Goal: Task Accomplishment & Management: Manage account settings

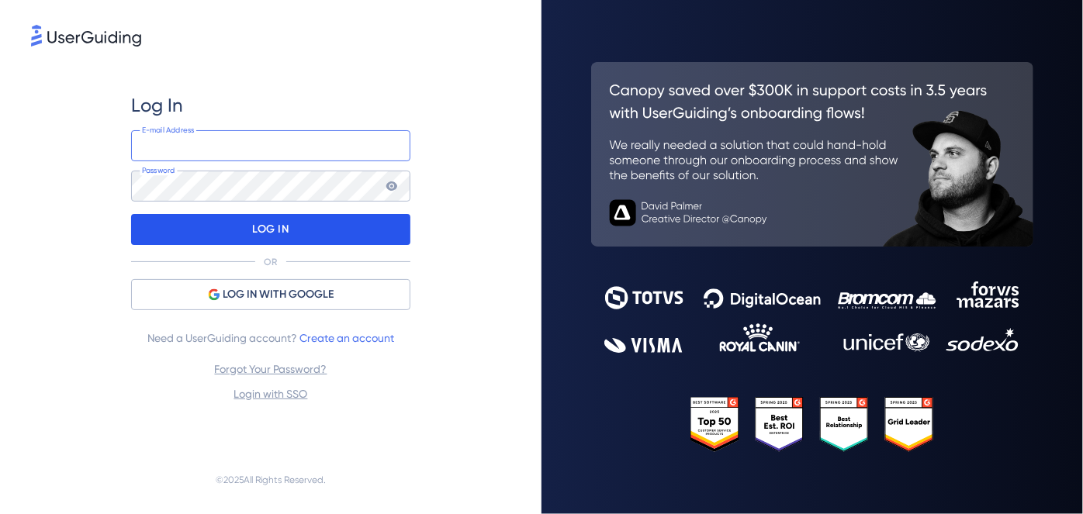
type input "[EMAIL_ADDRESS][DOMAIN_NAME]"
click at [330, 225] on div "LOG IN" at bounding box center [270, 229] width 279 height 31
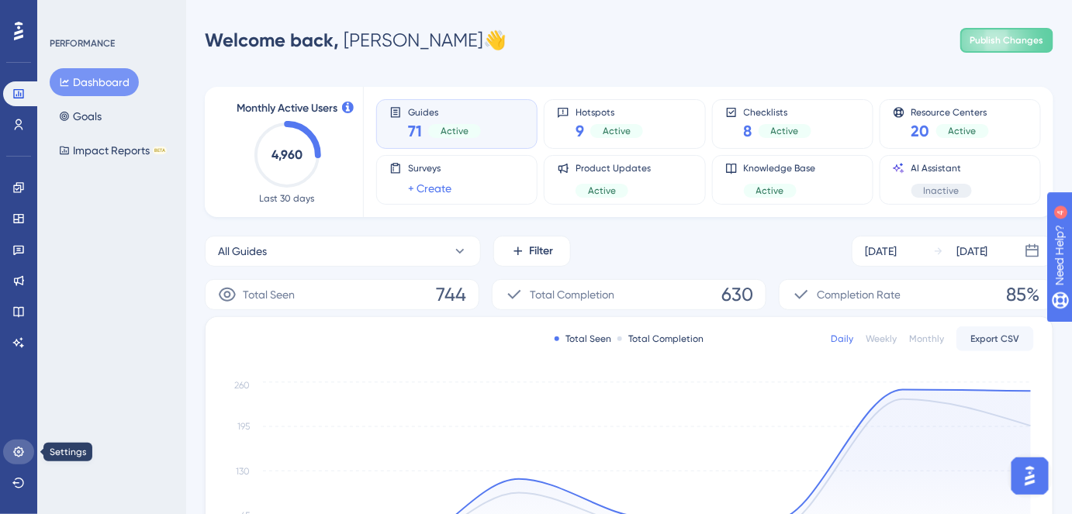
click at [16, 458] on link at bounding box center [18, 452] width 31 height 25
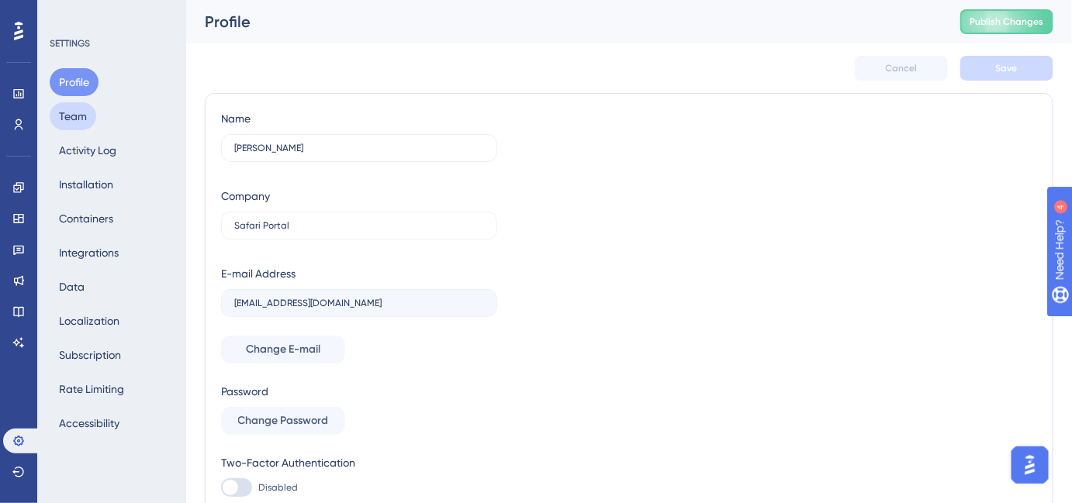
click at [59, 118] on button "Team" at bounding box center [73, 116] width 47 height 28
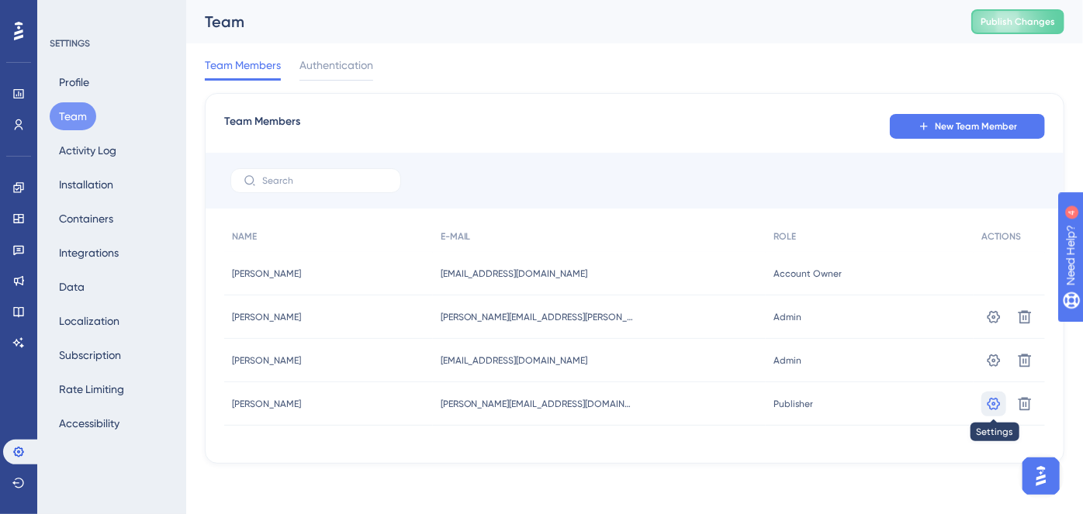
click at [998, 323] on icon at bounding box center [993, 316] width 13 height 12
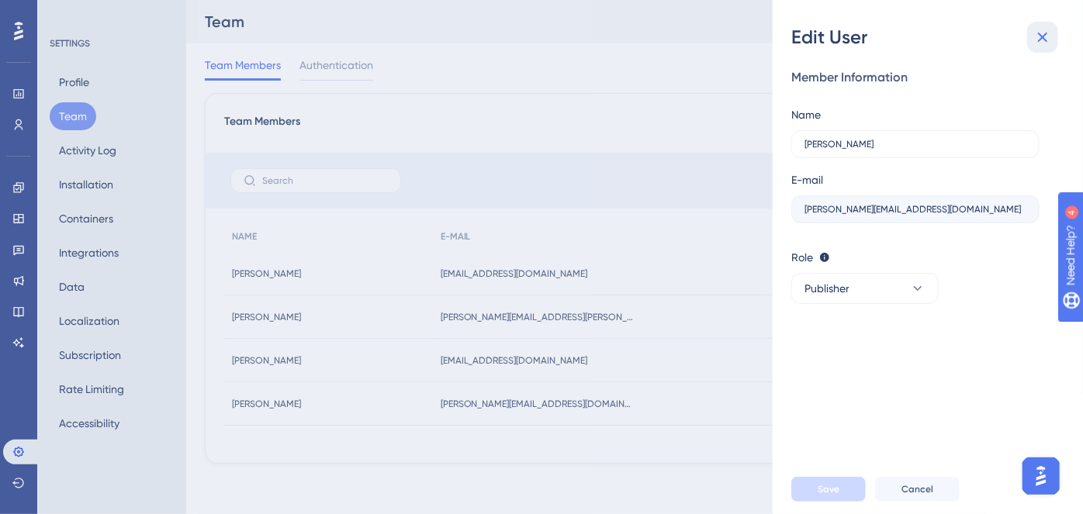
click at [1032, 39] on button at bounding box center [1042, 37] width 31 height 31
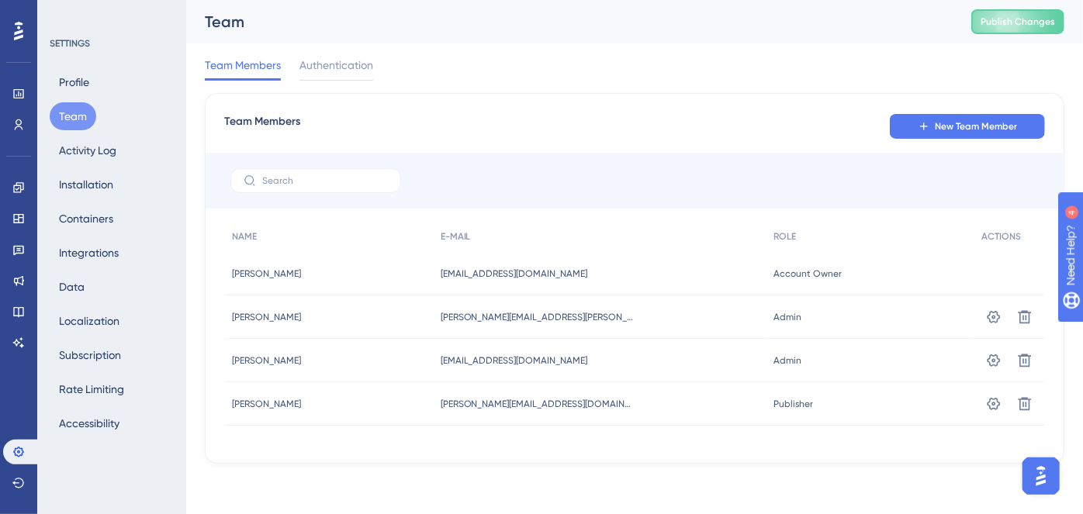
click at [538, 400] on span "[PERSON_NAME][EMAIL_ADDRESS][DOMAIN_NAME]" at bounding box center [538, 404] width 194 height 12
copy div "[PERSON_NAME][EMAIL_ADDRESS][DOMAIN_NAME] [PERSON_NAME][EMAIL_ADDRESS][DOMAIN_N…"
click at [1030, 323] on icon at bounding box center [1024, 316] width 13 height 13
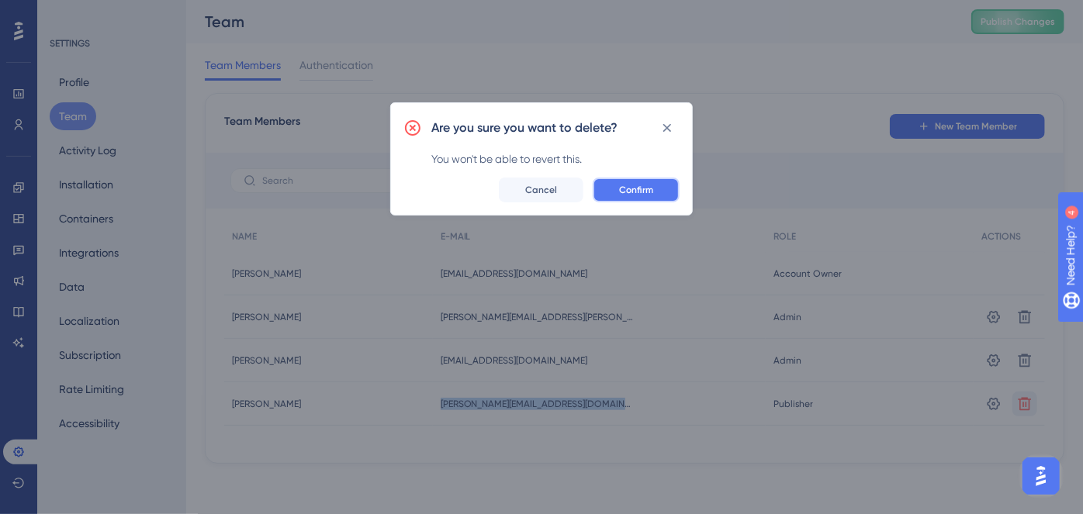
click at [658, 188] on button "Confirm" at bounding box center [636, 190] width 87 height 25
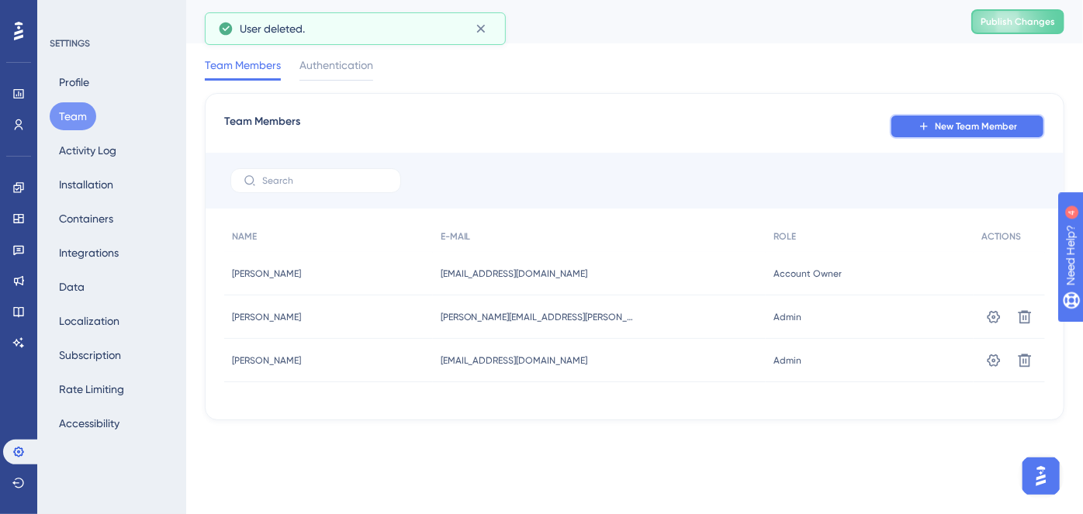
click at [953, 133] on button "New Team Member" at bounding box center [967, 126] width 155 height 25
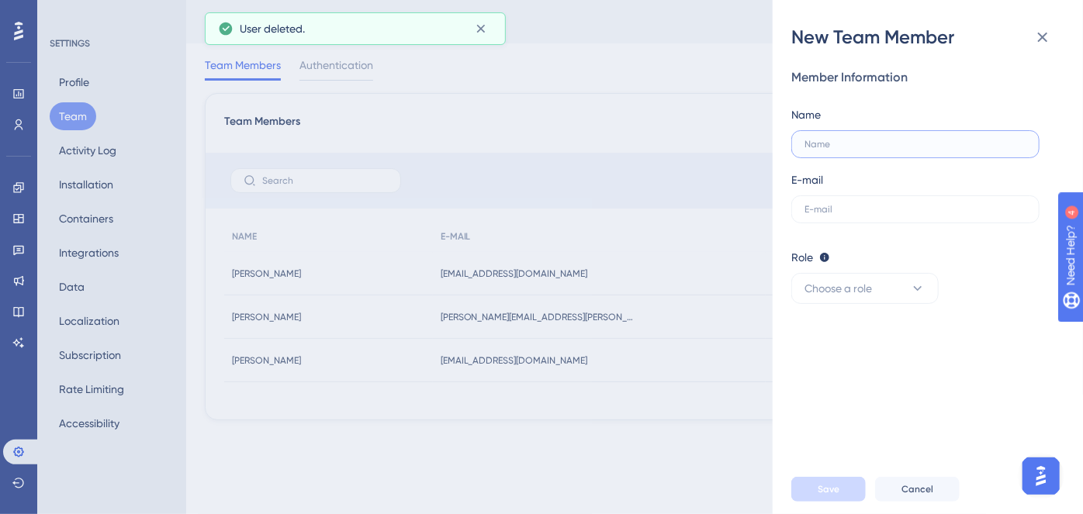
click at [821, 139] on input "text" at bounding box center [915, 144] width 222 height 11
click at [831, 216] on label at bounding box center [915, 209] width 248 height 28
click at [831, 215] on input "text" at bounding box center [915, 209] width 222 height 11
paste input "[PERSON_NAME][EMAIL_ADDRESS][DOMAIN_NAME]"
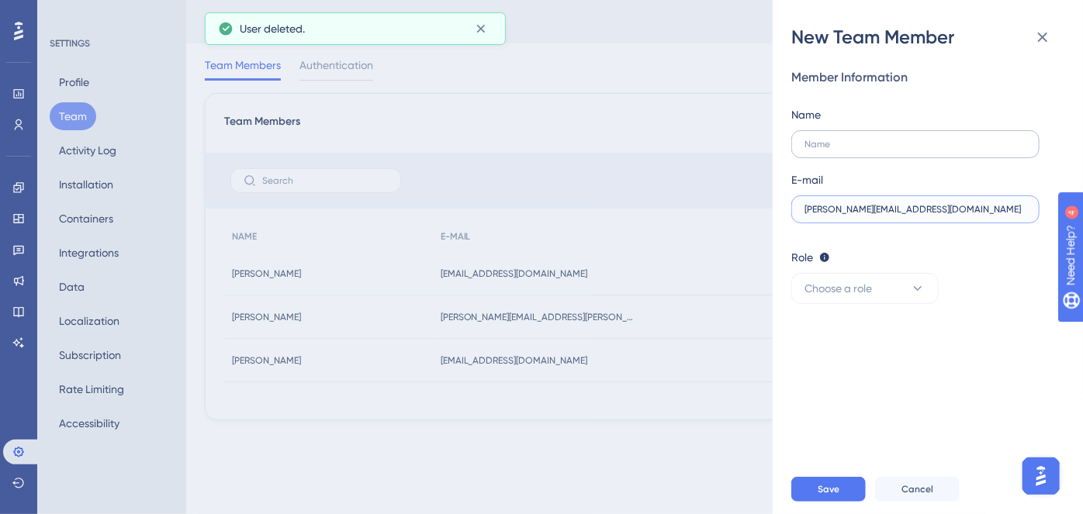
type input "[PERSON_NAME][EMAIL_ADDRESS][DOMAIN_NAME]"
click at [873, 152] on label at bounding box center [915, 144] width 248 height 28
click at [873, 150] on input "text" at bounding box center [915, 144] width 222 height 11
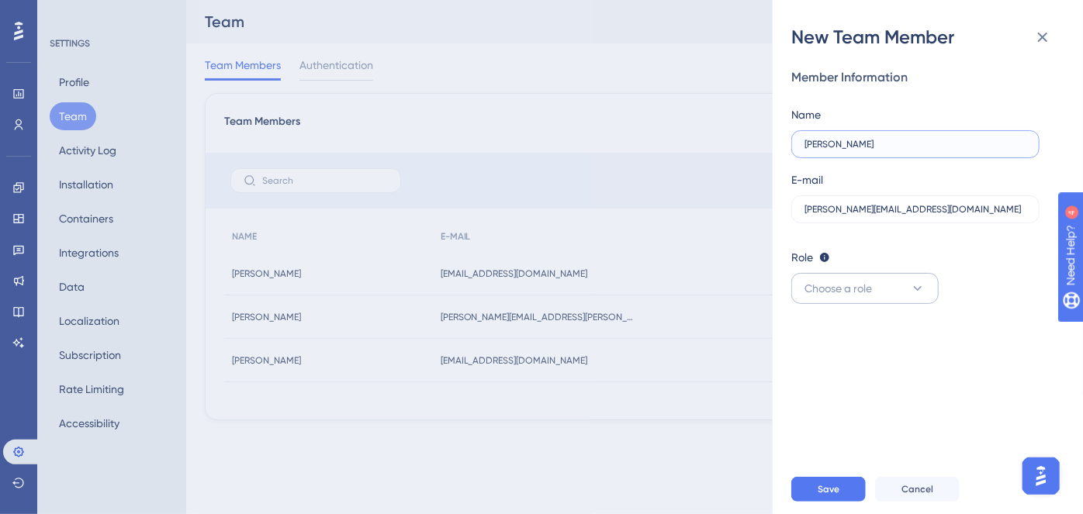
type input "[PERSON_NAME]"
click at [845, 288] on span "Choose a role" at bounding box center [837, 288] width 67 height 19
click at [850, 337] on div "Admin Admin" at bounding box center [865, 335] width 102 height 31
click at [821, 490] on span "Save" at bounding box center [828, 489] width 22 height 12
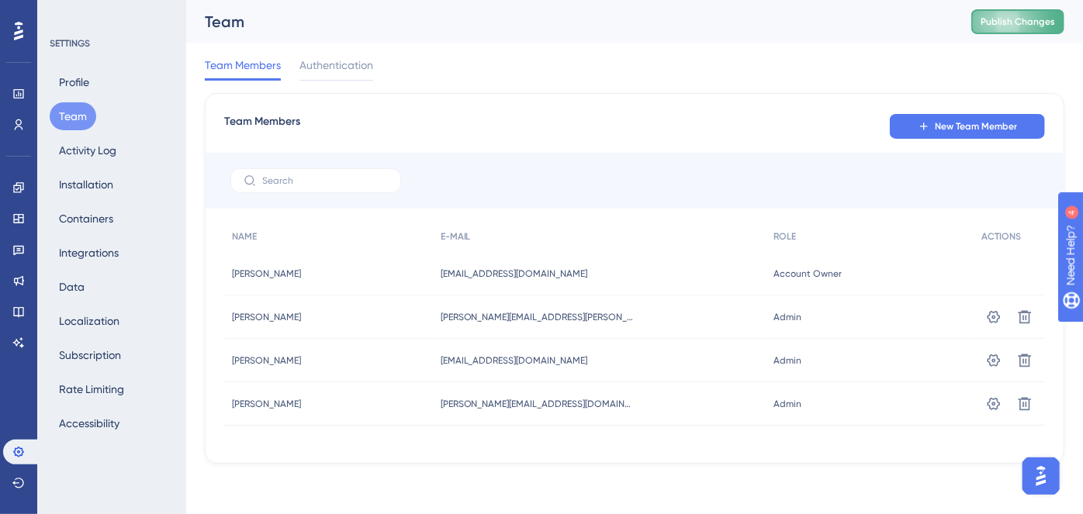
click at [1015, 15] on button "Publish Changes" at bounding box center [1017, 21] width 93 height 25
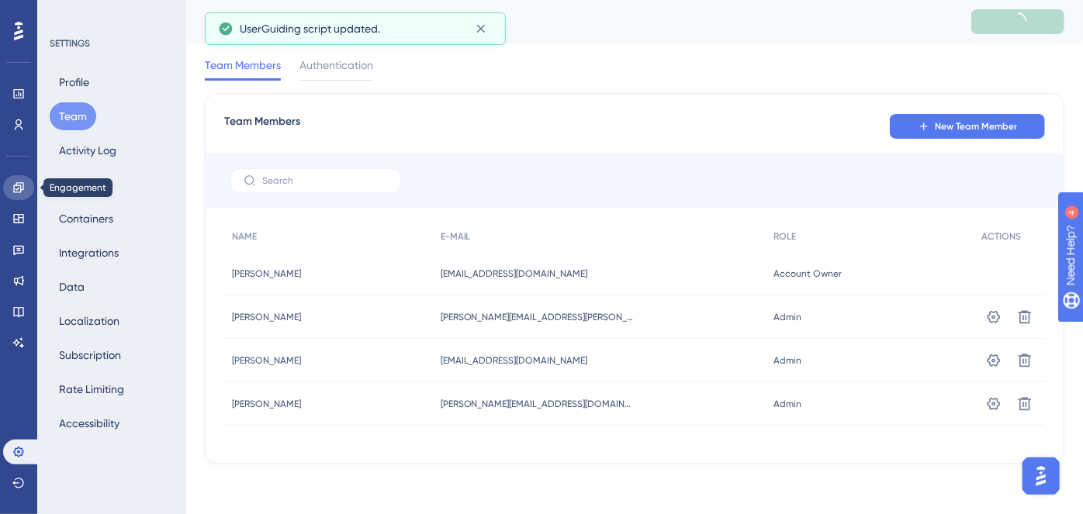
click at [22, 186] on icon at bounding box center [18, 187] width 12 height 12
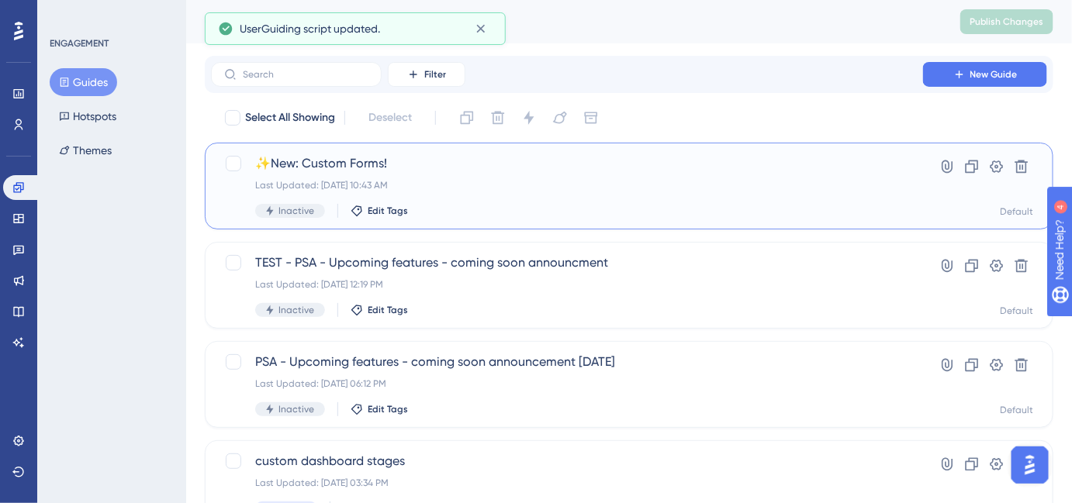
click at [345, 170] on span "✨New: Custom Forms!" at bounding box center [567, 163] width 624 height 19
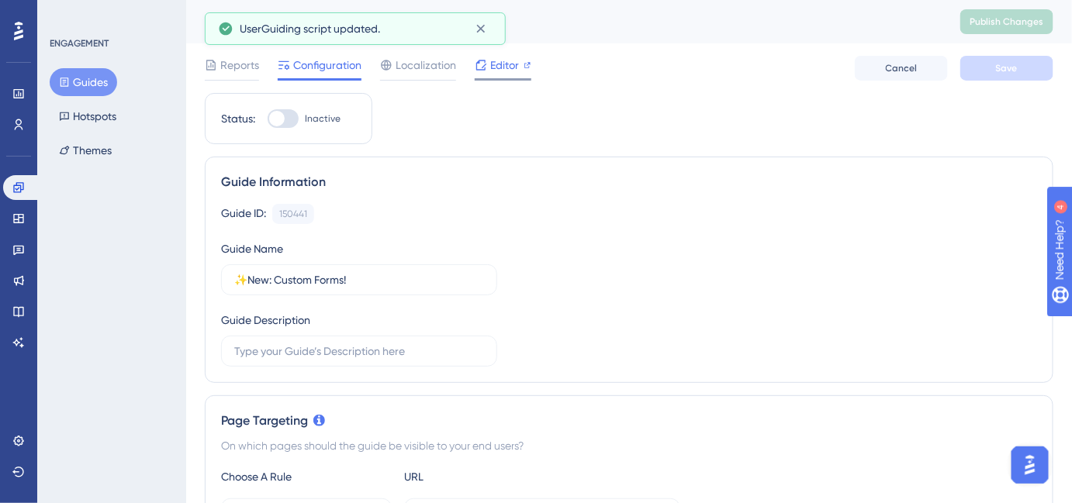
click at [503, 62] on span "Editor" at bounding box center [504, 65] width 29 height 19
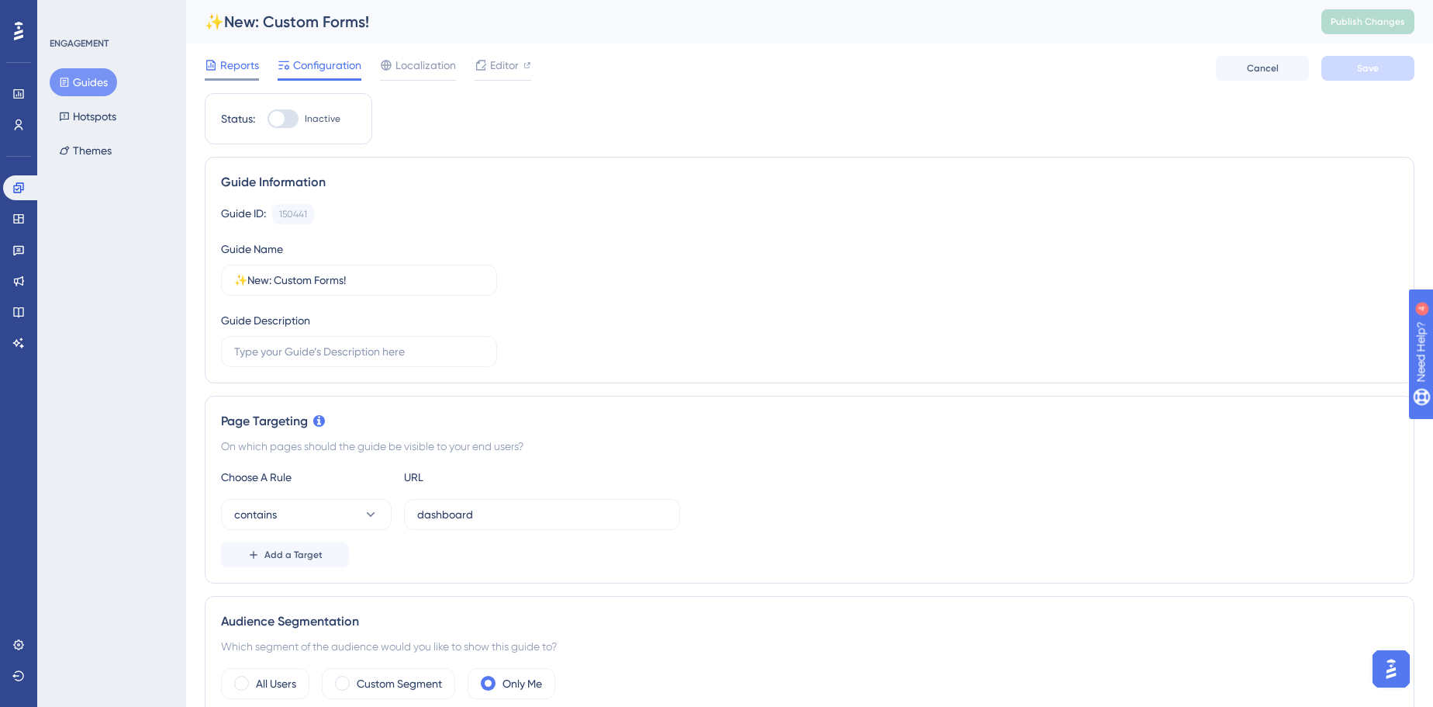
click at [246, 67] on span "Reports" at bounding box center [239, 65] width 39 height 19
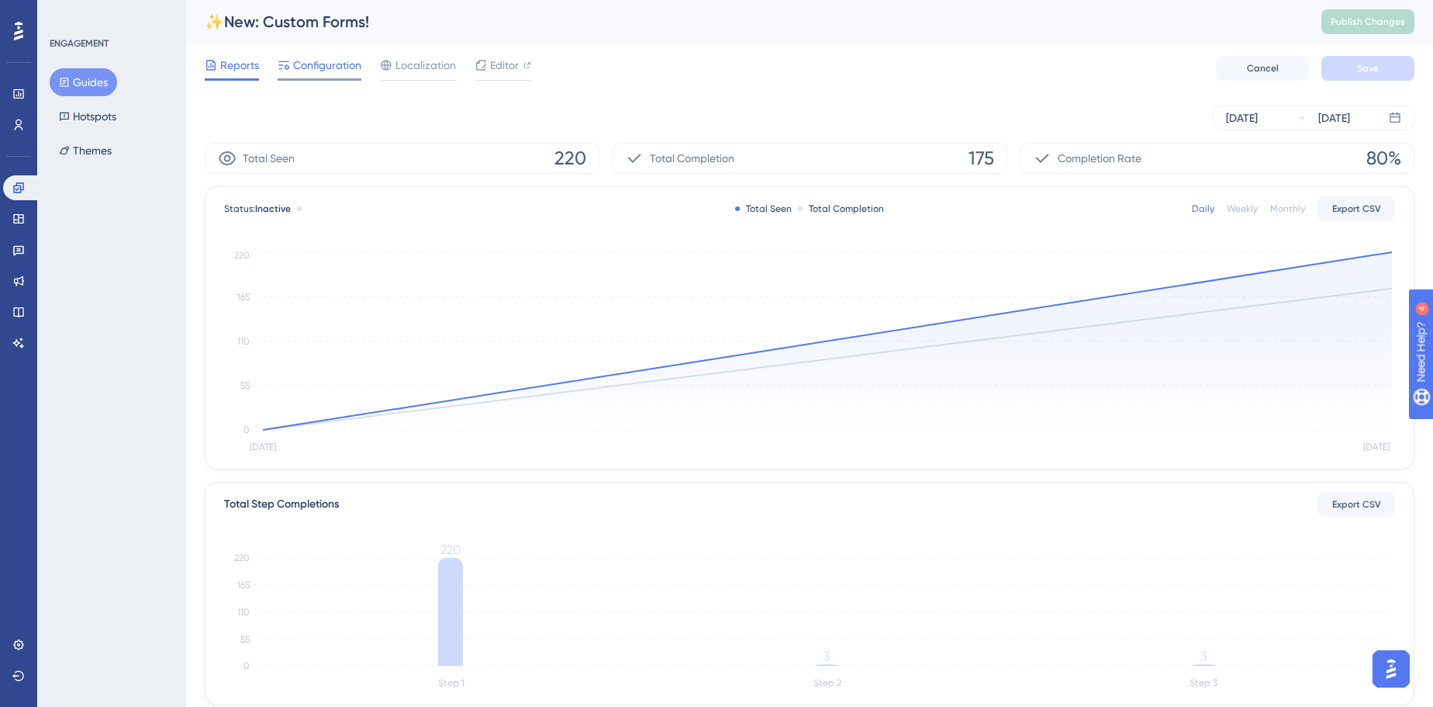
click at [359, 71] on span "Configuration" at bounding box center [327, 65] width 68 height 19
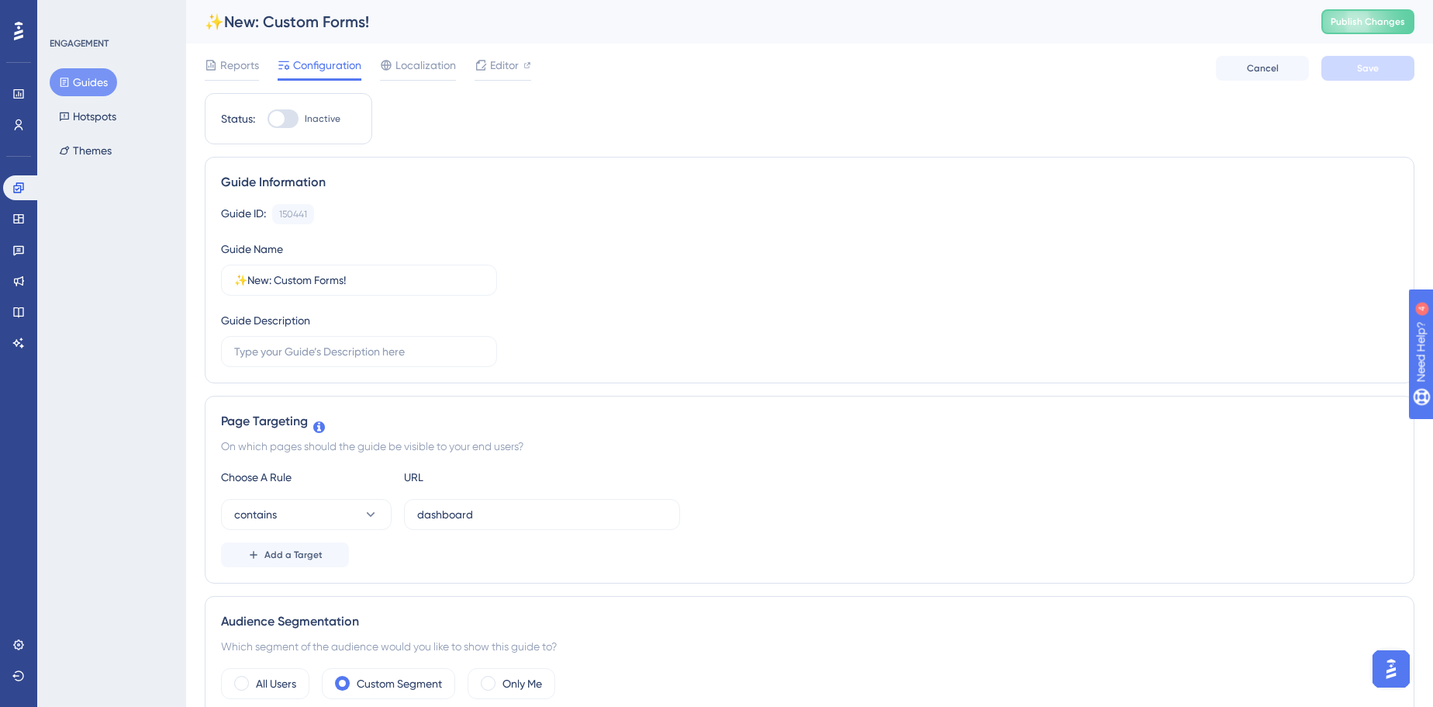
click at [285, 118] on div at bounding box center [283, 118] width 31 height 19
click at [268, 119] on input "Inactive" at bounding box center [267, 119] width 1 height 1
checkbox input "true"
click at [1360, 79] on button "Save" at bounding box center [1368, 68] width 93 height 25
click at [1398, 25] on span "Publish Changes" at bounding box center [1368, 22] width 74 height 12
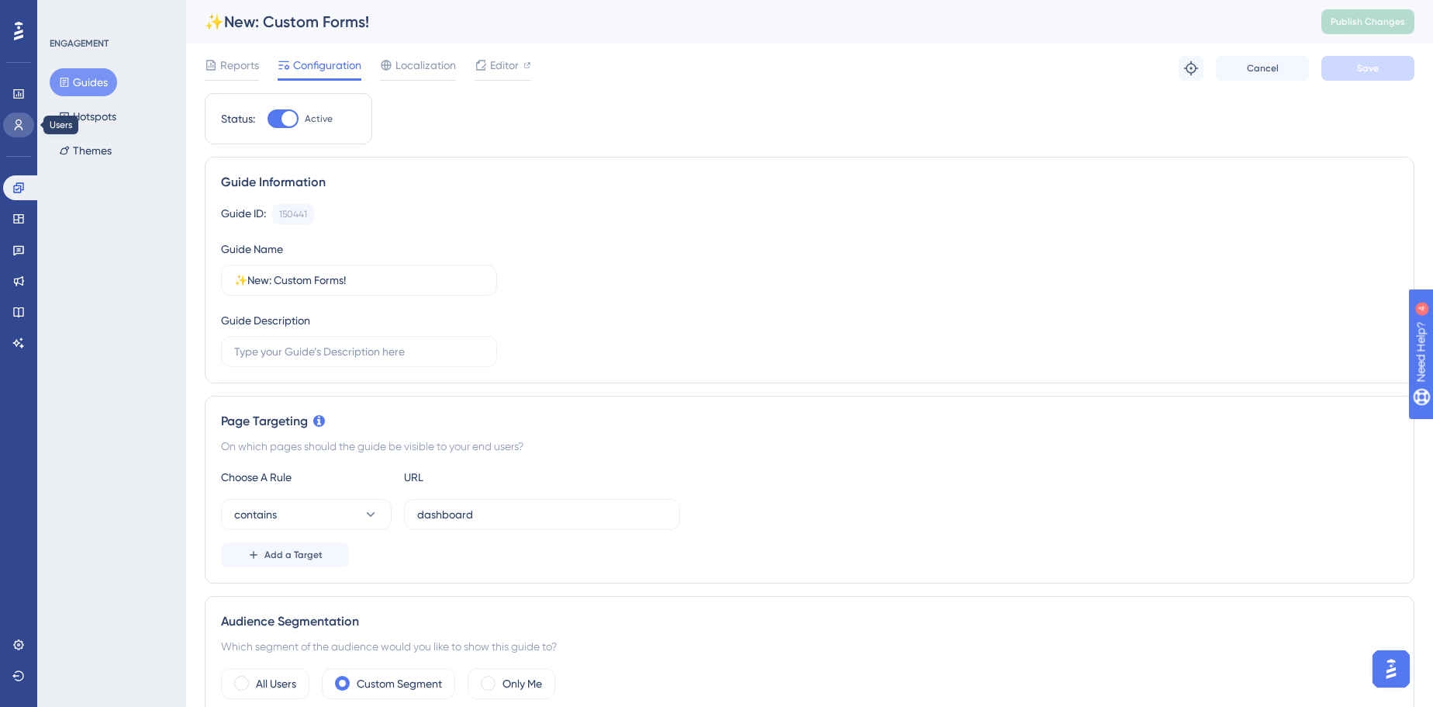
click at [10, 120] on link at bounding box center [18, 124] width 31 height 25
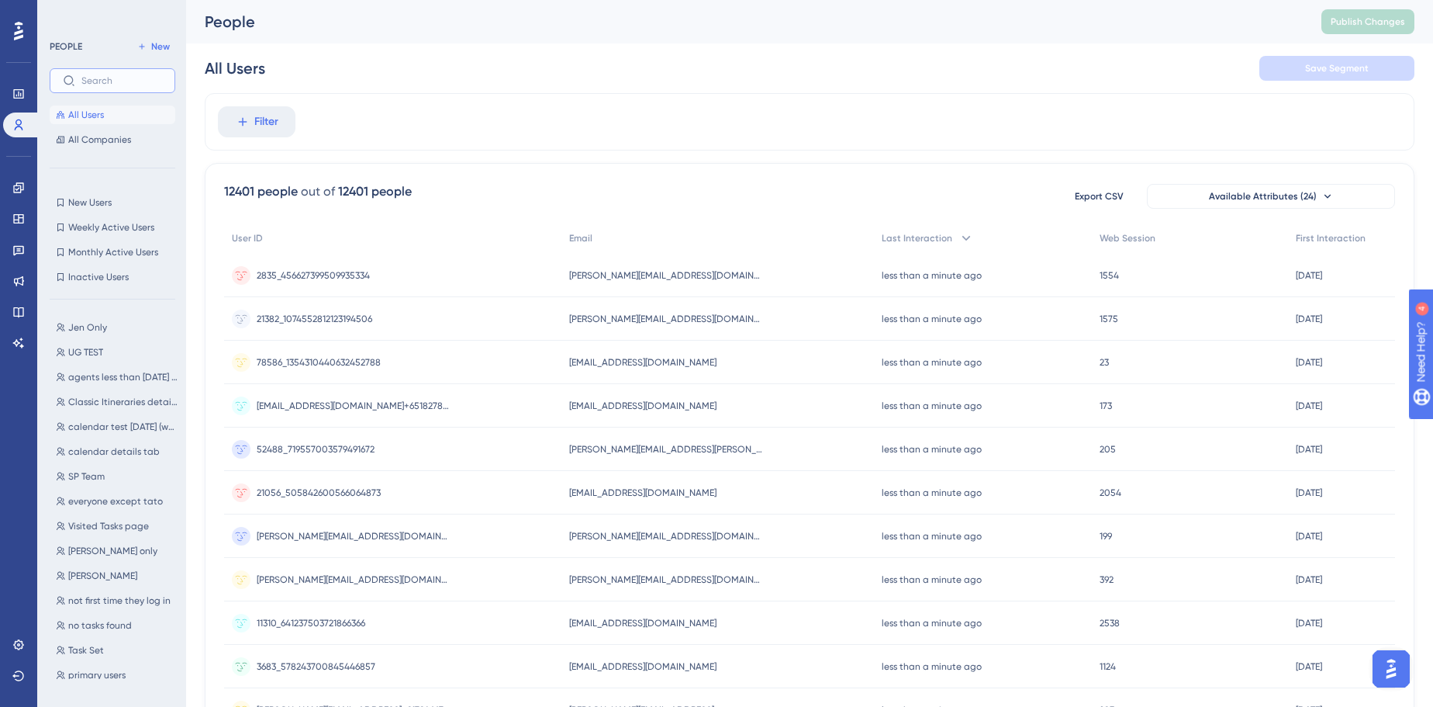
click at [129, 85] on input "text" at bounding box center [121, 80] width 81 height 11
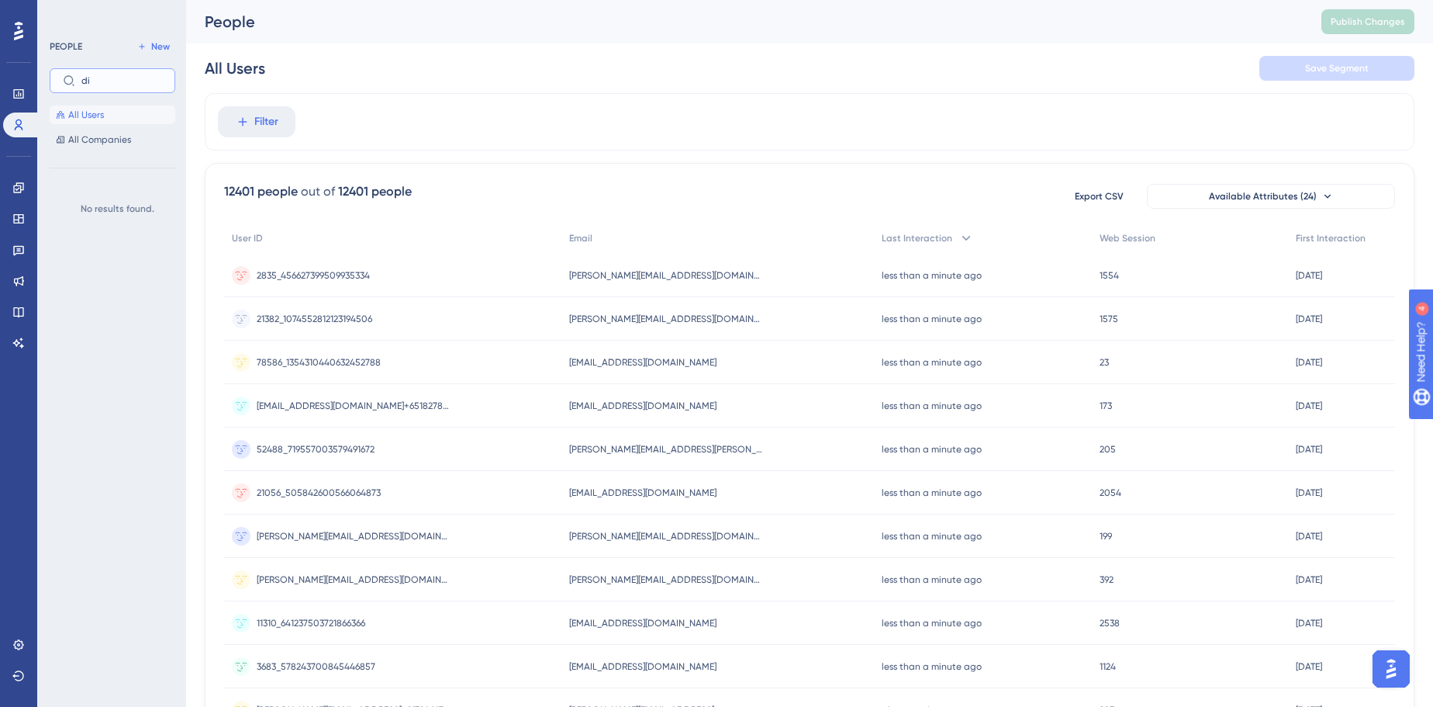
type input "d"
type input "u"
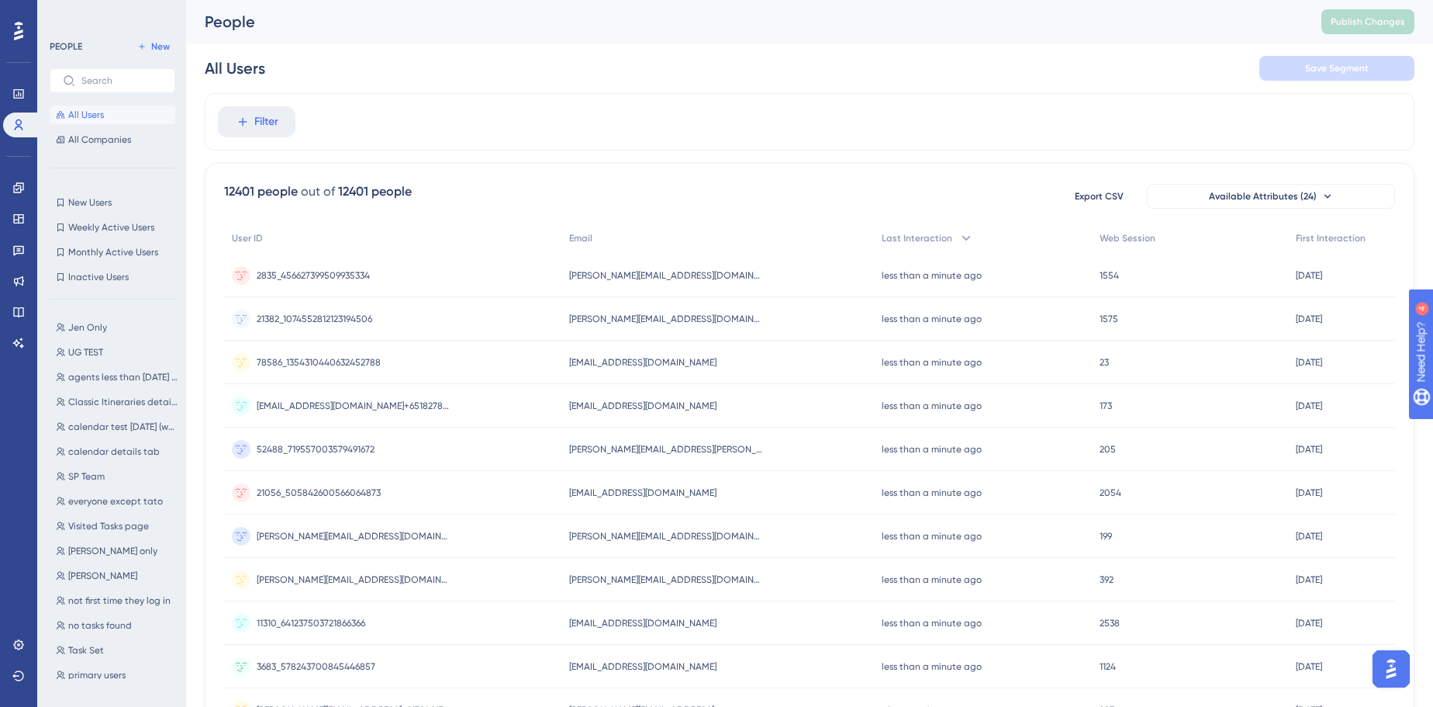
click at [248, 100] on div "Filter" at bounding box center [810, 121] width 1210 height 57
click at [249, 108] on button "Filter" at bounding box center [257, 121] width 78 height 31
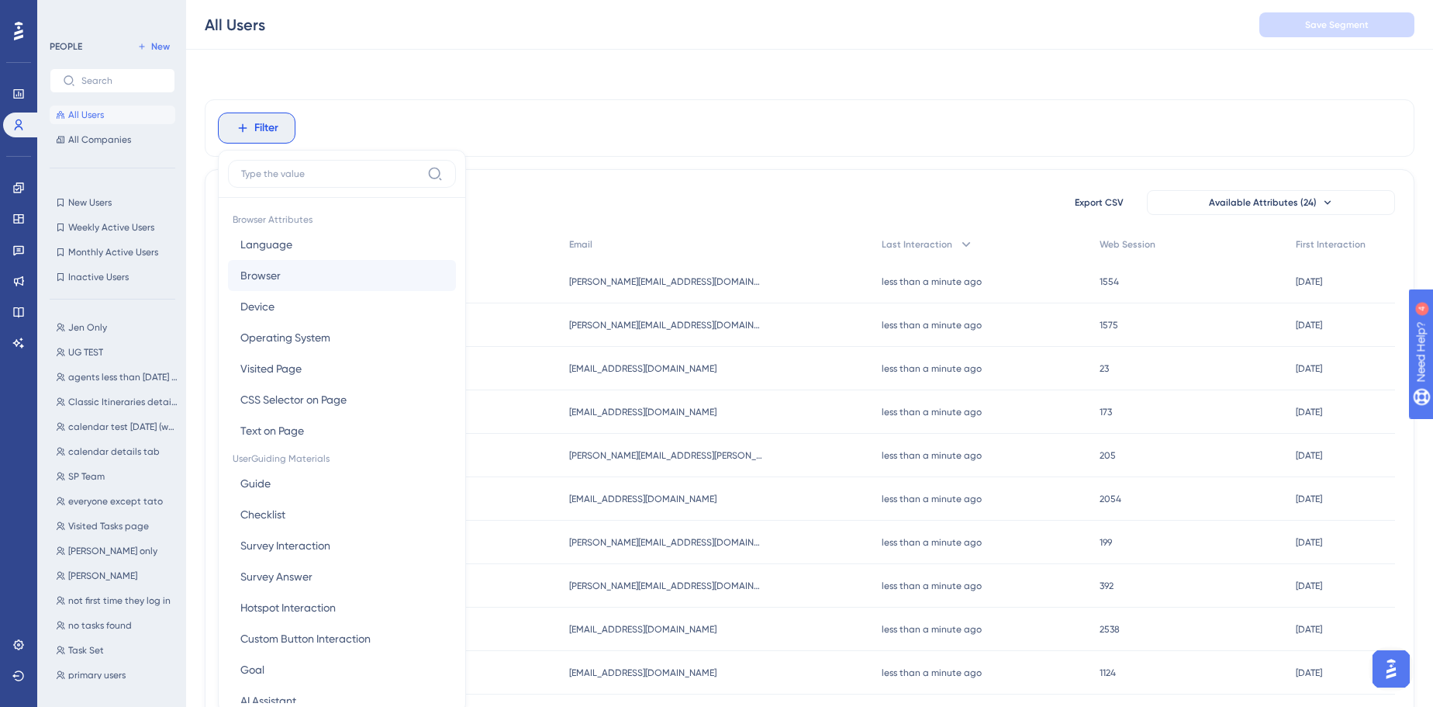
scroll to position [71, 0]
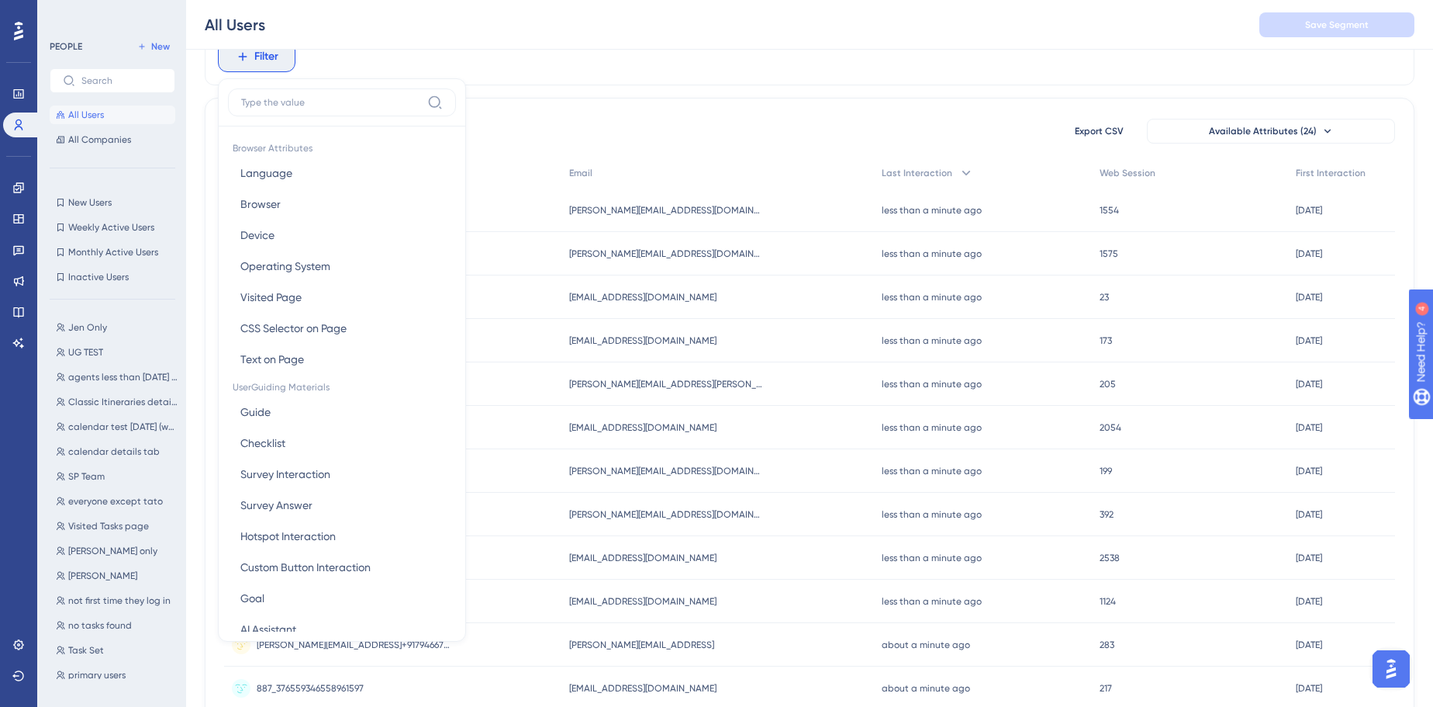
click at [318, 99] on input at bounding box center [331, 102] width 180 height 12
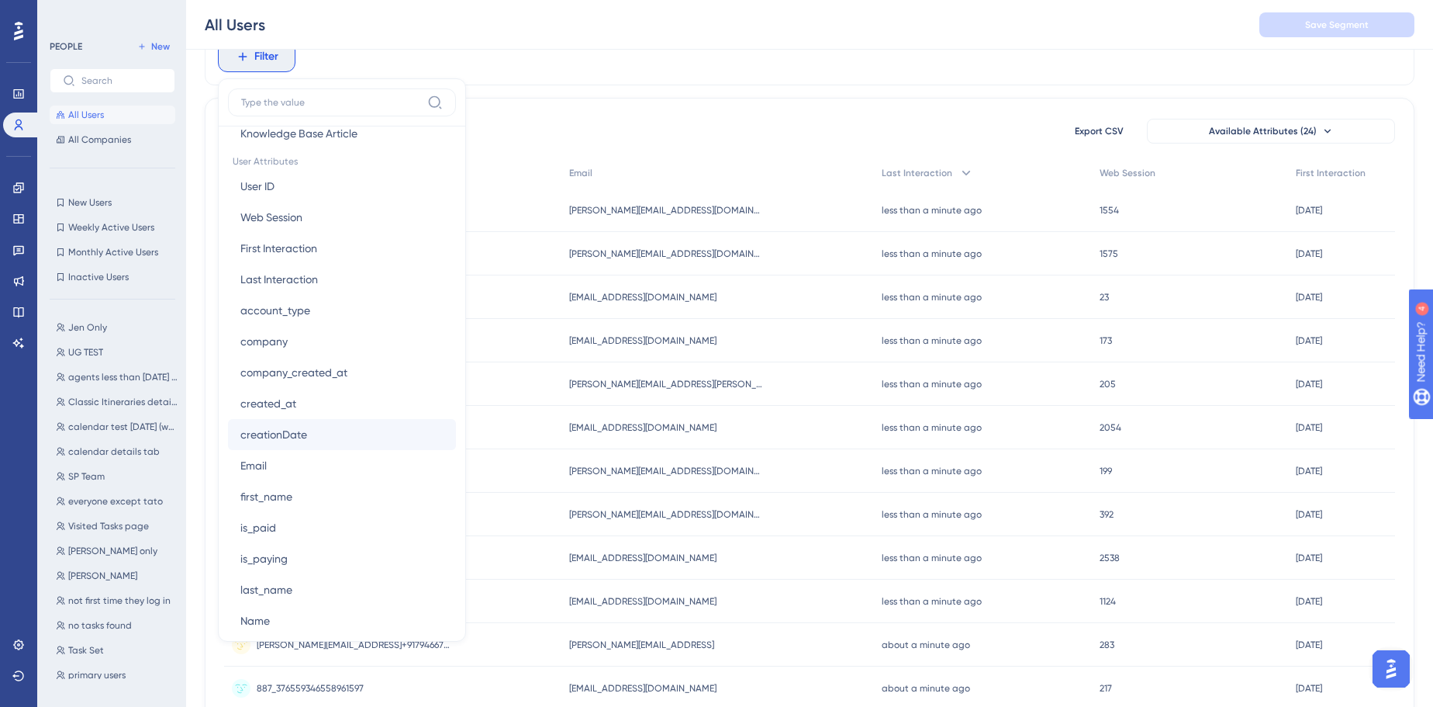
scroll to position [705, 0]
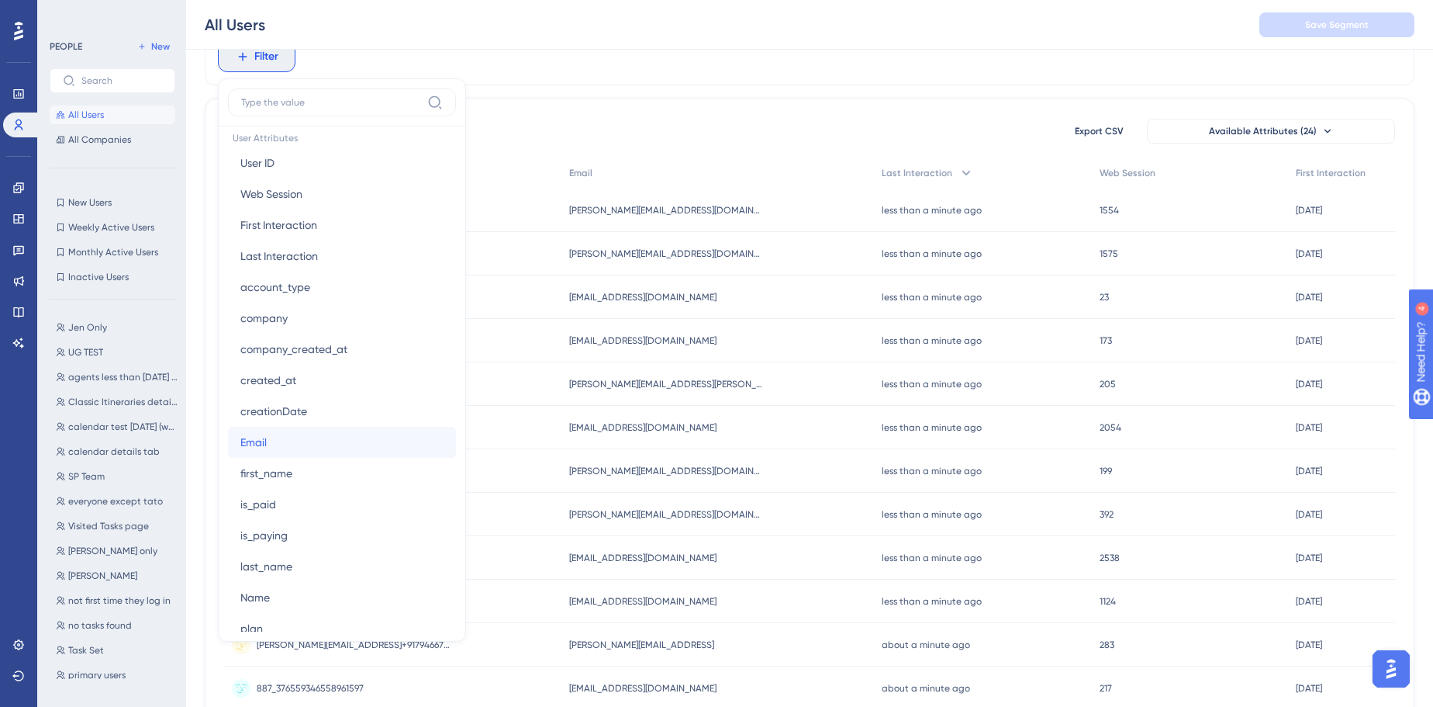
click at [302, 441] on button "Email Email" at bounding box center [342, 442] width 228 height 31
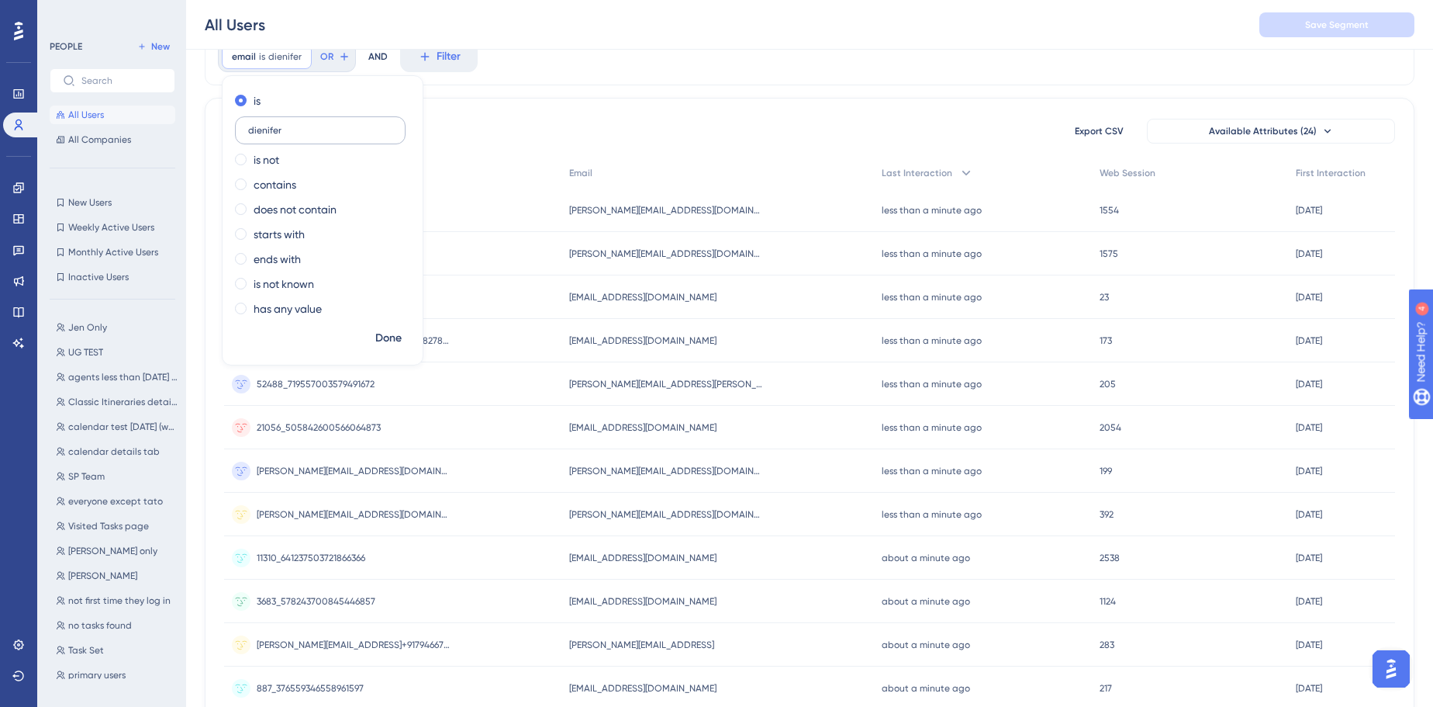
type input "dienifer"
click at [386, 335] on span "Done" at bounding box center [388, 338] width 26 height 19
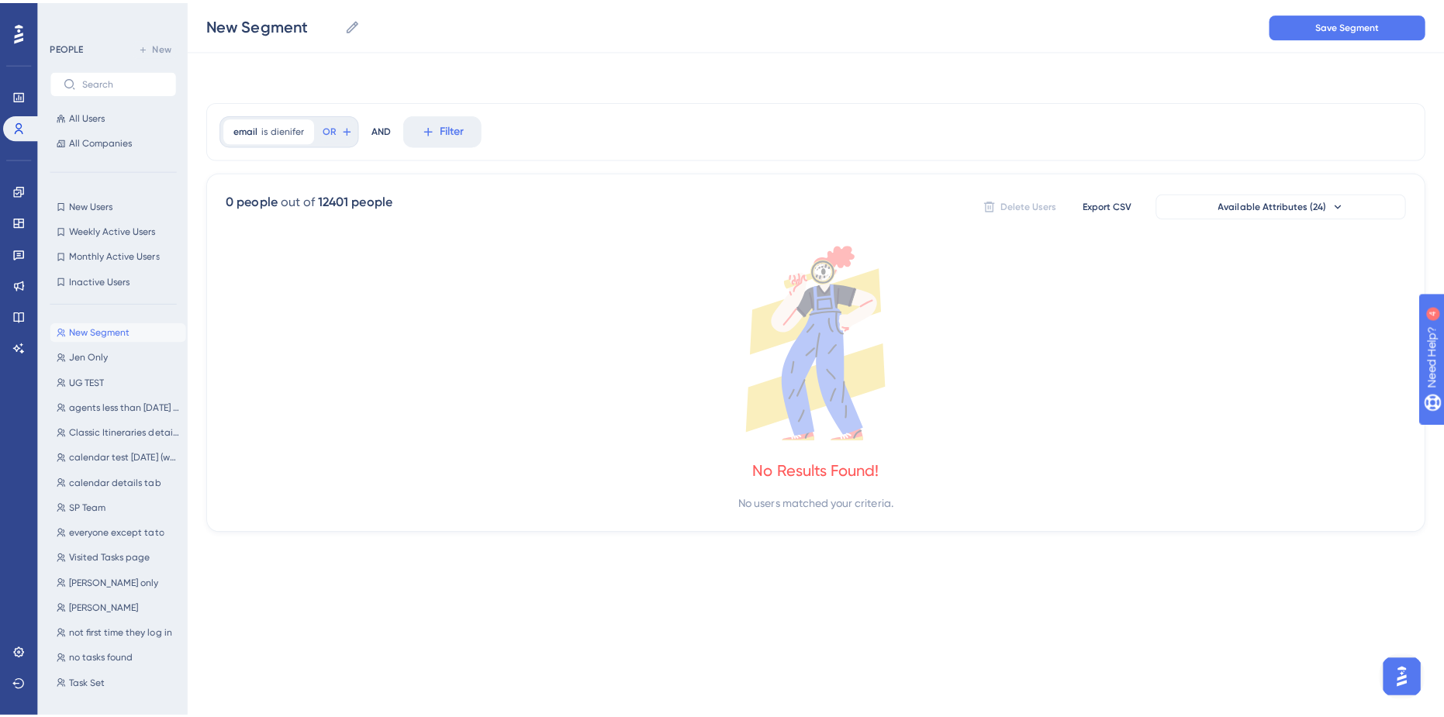
scroll to position [0, 0]
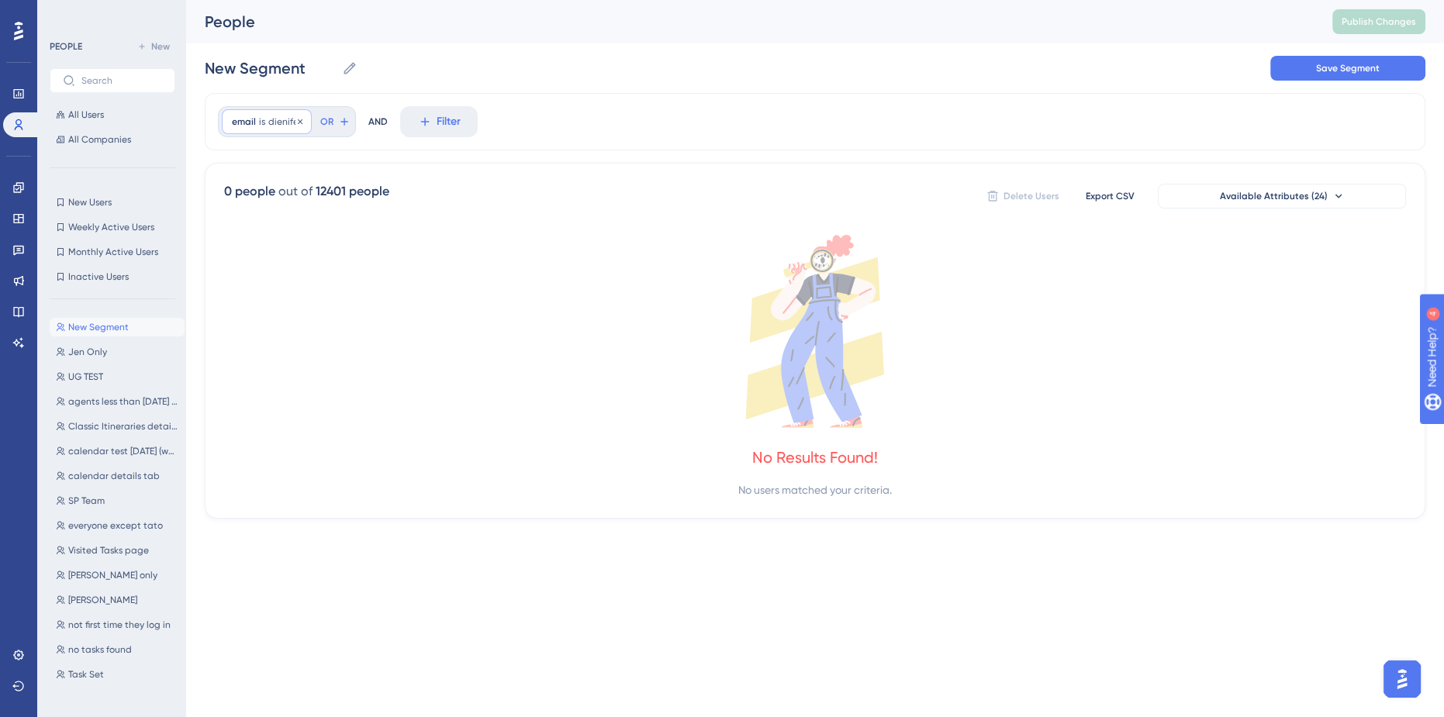
click at [283, 123] on span "dienifer" at bounding box center [284, 122] width 33 height 12
click at [267, 192] on input "dienifer" at bounding box center [320, 195] width 144 height 11
click at [264, 247] on label "contains" at bounding box center [275, 249] width 43 height 19
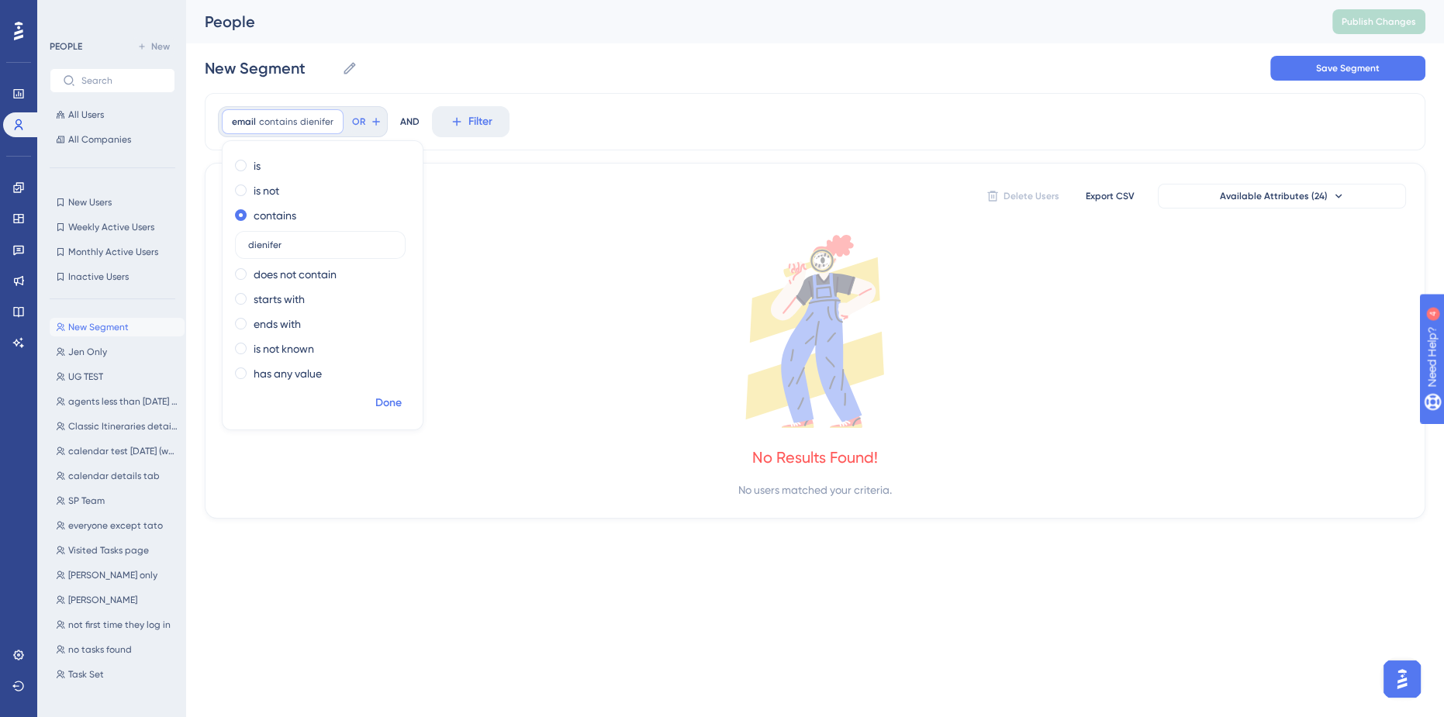
click at [386, 403] on span "Done" at bounding box center [388, 403] width 26 height 19
click at [314, 122] on span "dienifer" at bounding box center [316, 122] width 33 height 12
click at [291, 247] on input "dienifer" at bounding box center [320, 245] width 144 height 11
drag, startPoint x: 291, startPoint y: 247, endPoint x: 303, endPoint y: 205, distance: 43.7
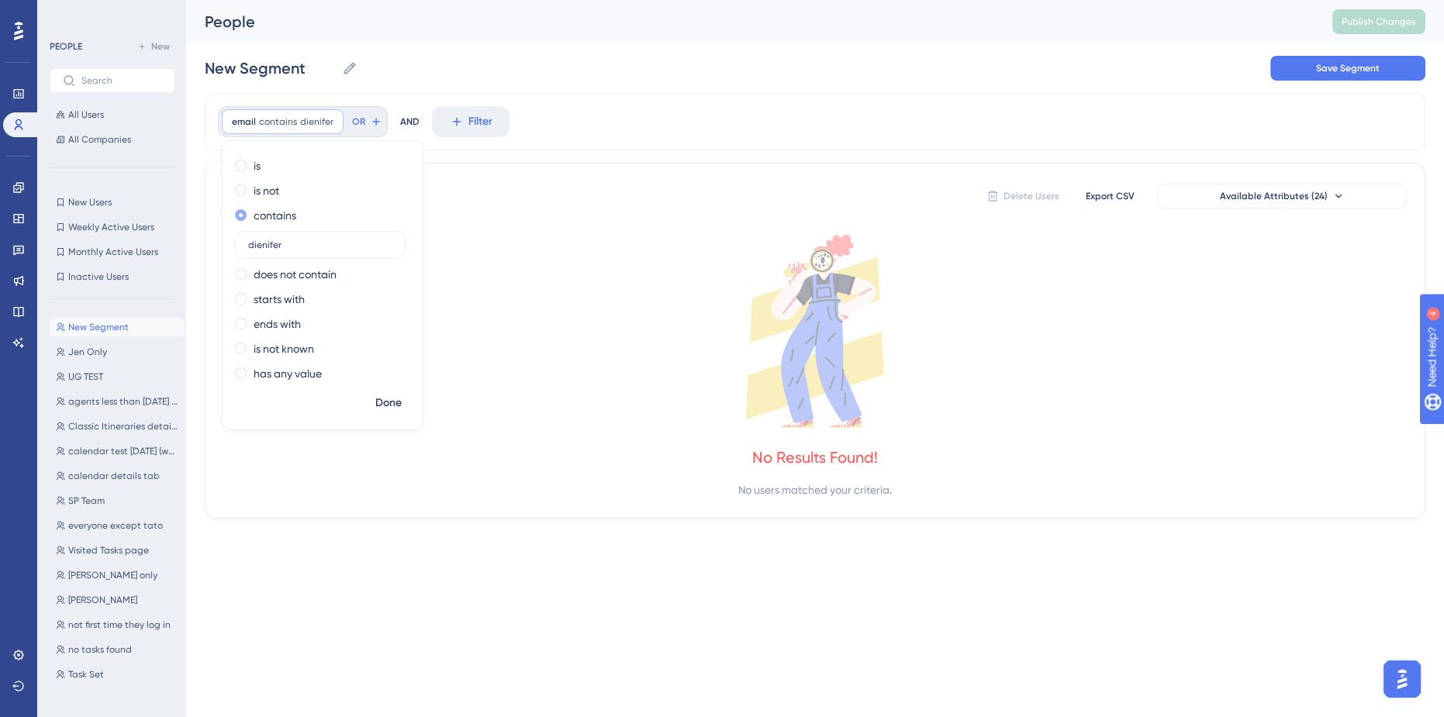
click at [290, 245] on input "dienifer" at bounding box center [320, 245] width 144 height 11
type input "userguiding"
click at [388, 412] on span "Done" at bounding box center [388, 403] width 26 height 19
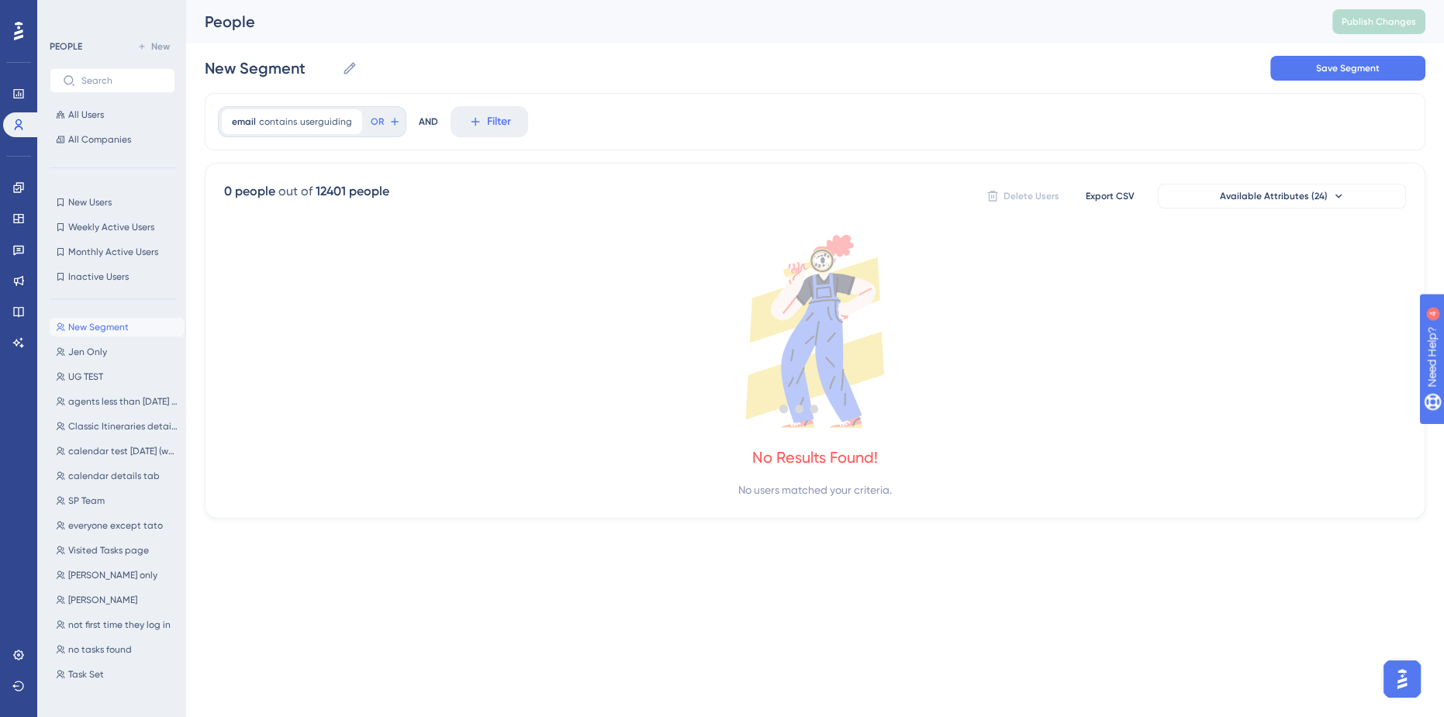
drag, startPoint x: 428, startPoint y: 431, endPoint x: 355, endPoint y: 300, distance: 150.0
click at [427, 428] on div at bounding box center [799, 408] width 1289 height 606
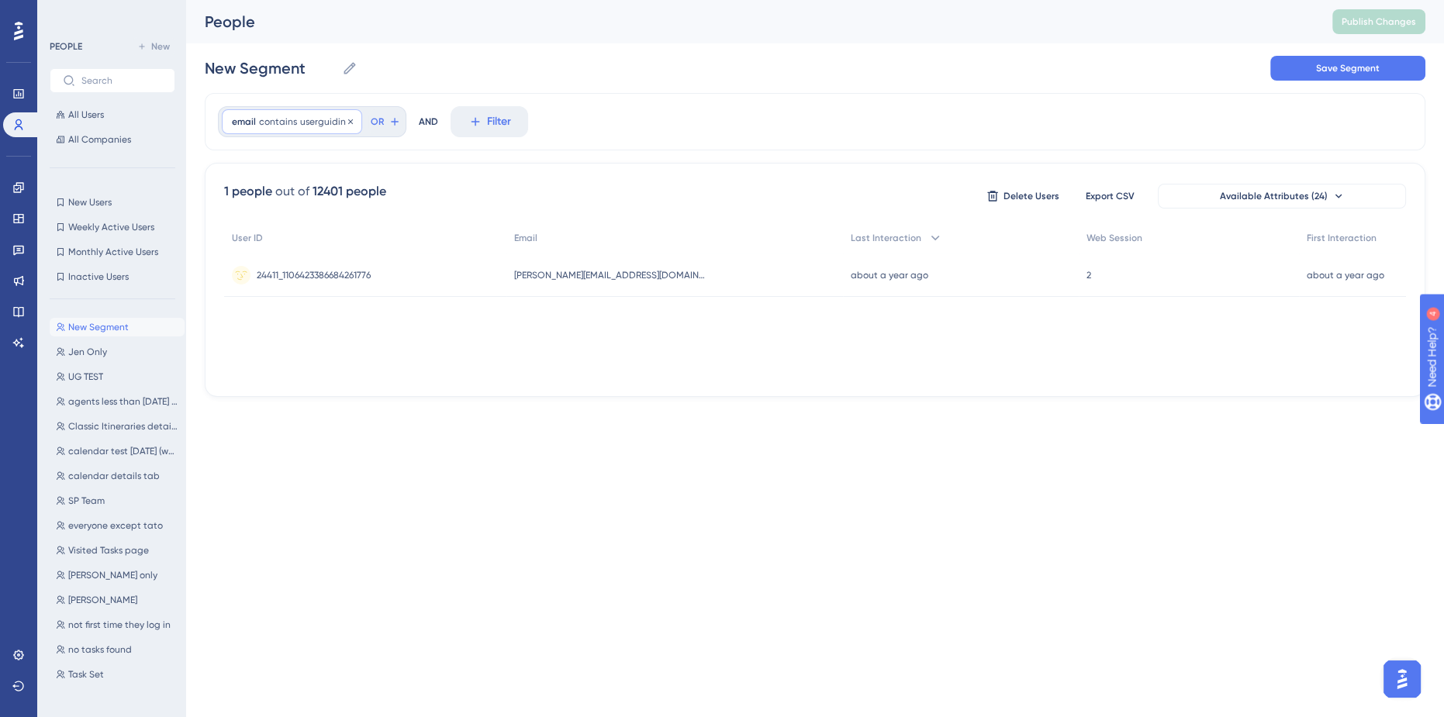
click at [311, 123] on span "userguiding" at bounding box center [326, 122] width 52 height 12
click at [1094, 304] on div "User ID Email Last Interaction Web Session First Interaction 24411_110642338668…" at bounding box center [815, 300] width 1182 height 155
click at [111, 80] on input "text" at bounding box center [121, 80] width 81 height 11
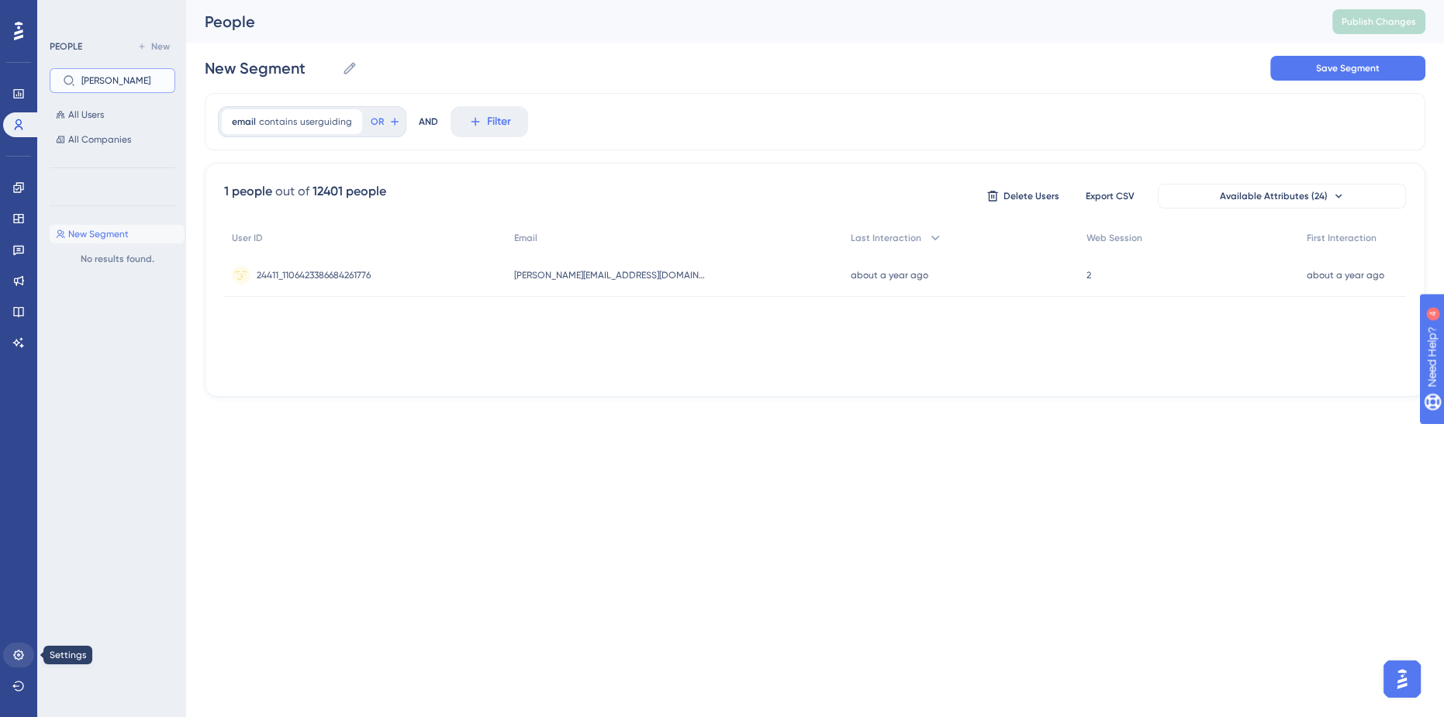
type input "[PERSON_NAME]"
click at [18, 657] on icon at bounding box center [18, 655] width 12 height 12
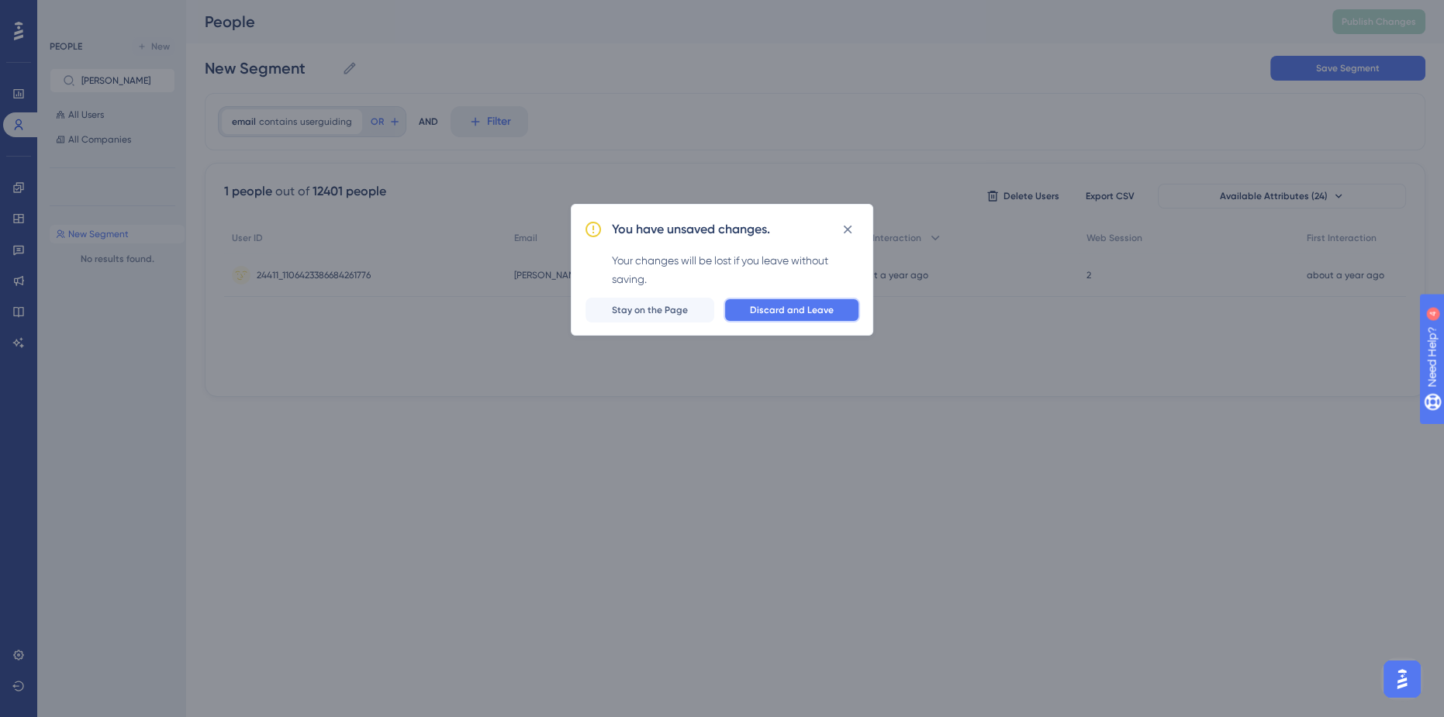
click at [835, 316] on button "Discard and Leave" at bounding box center [792, 310] width 137 height 25
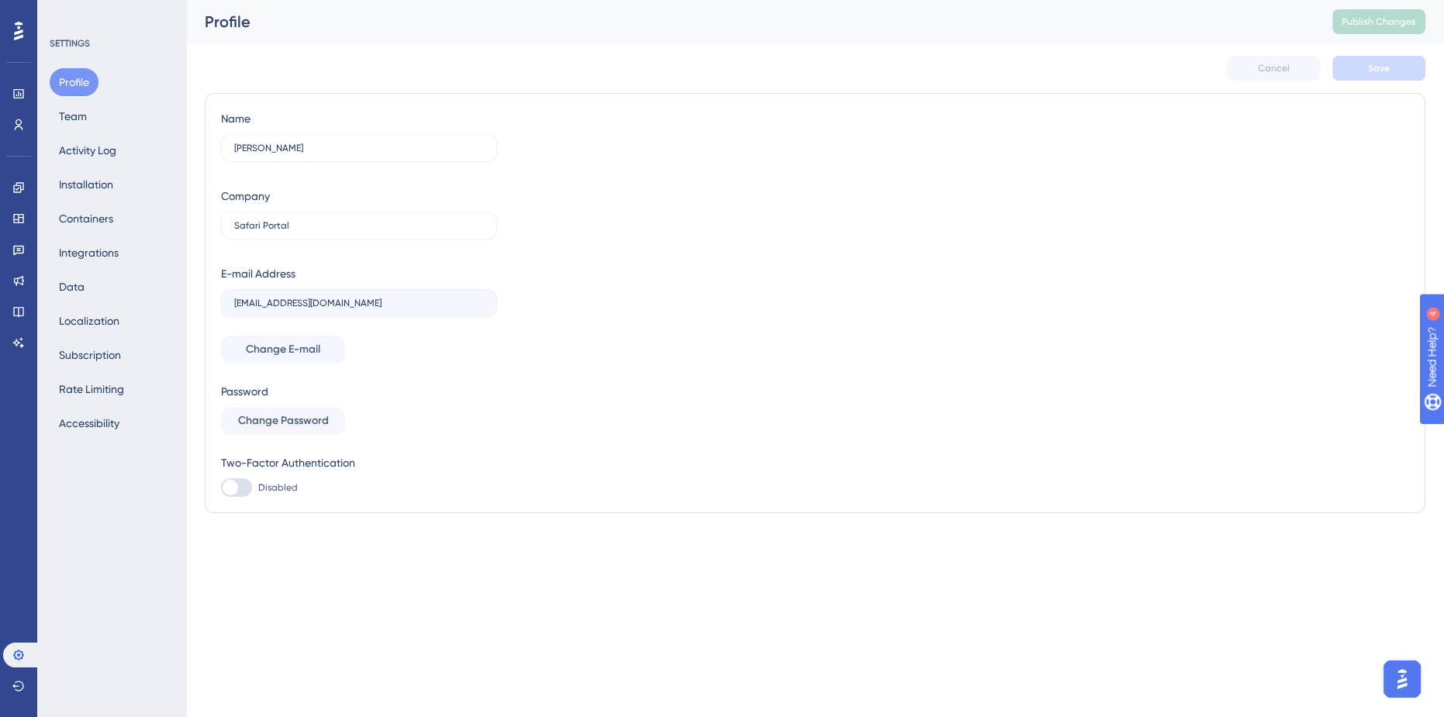
click at [82, 130] on div "Profile Team Activity Log Installation Containers Integrations Data Localizatio…" at bounding box center [113, 252] width 126 height 369
click at [81, 124] on button "Team" at bounding box center [73, 116] width 47 height 28
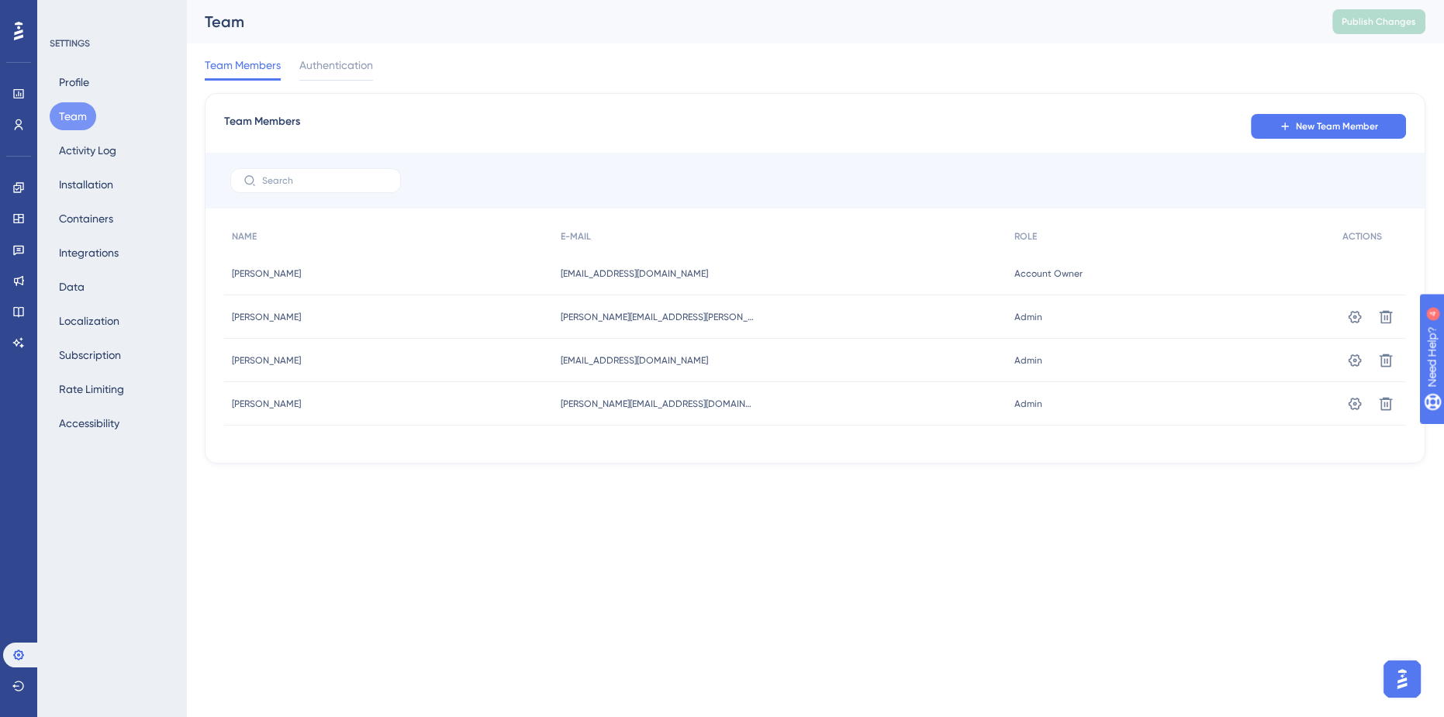
click at [614, 261] on div "[EMAIL_ADDRESS][DOMAIN_NAME] [EMAIL_ADDRESS][DOMAIN_NAME]" at bounding box center [780, 273] width 454 height 43
drag, startPoint x: 579, startPoint y: 278, endPoint x: 632, endPoint y: 273, distance: 53.7
click at [686, 275] on div "[EMAIL_ADDRESS][DOMAIN_NAME] [EMAIL_ADDRESS][DOMAIN_NAME]" at bounding box center [780, 273] width 454 height 43
click at [76, 89] on button "Profile" at bounding box center [74, 82] width 49 height 28
